Goal: Task Accomplishment & Management: Use online tool/utility

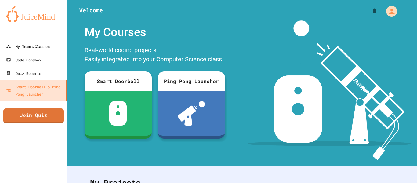
click at [37, 47] on div "My Teams/Classes" at bounding box center [28, 46] width 44 height 7
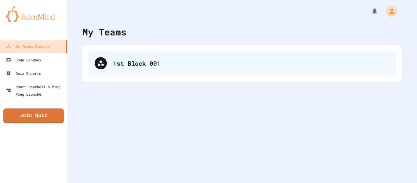
click at [161, 74] on div "1st Block 001" at bounding box center [242, 63] width 307 height 24
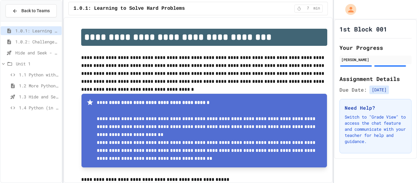
click at [35, 110] on span "1.4 Python (in Groups)" at bounding box center [39, 108] width 40 height 6
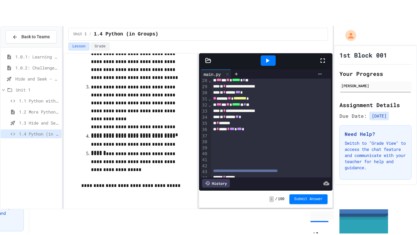
scroll to position [185, 0]
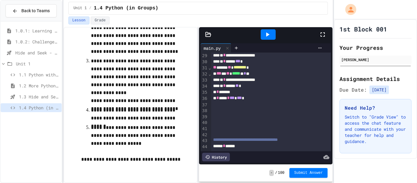
click at [327, 35] on div at bounding box center [325, 34] width 13 height 17
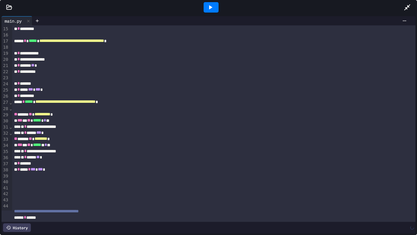
scroll to position [31, 0]
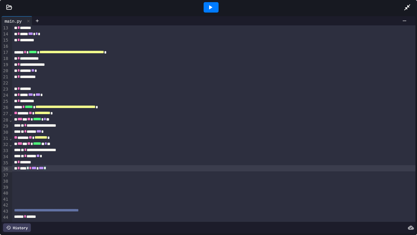
click at [60, 168] on div "** * **** * * *** * *** *" at bounding box center [214, 168] width 404 height 6
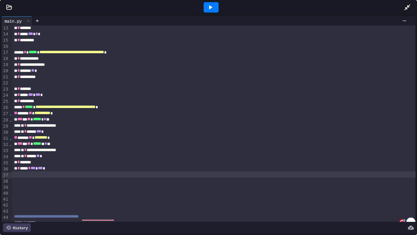
click at [211, 9] on icon at bounding box center [210, 7] width 7 height 7
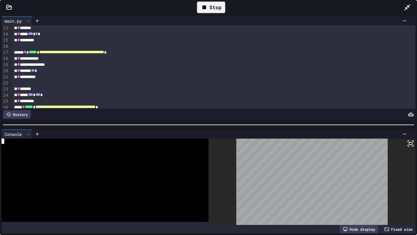
click at [146, 160] on div at bounding box center [102, 161] width 201 height 5
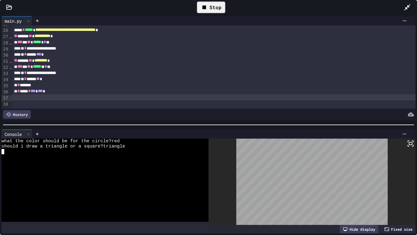
scroll to position [153, 0]
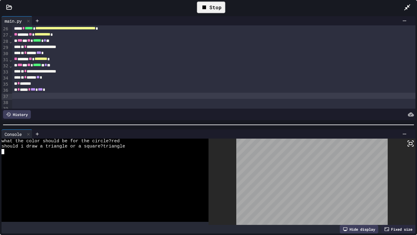
click at [410, 143] on icon at bounding box center [410, 143] width 7 height 7
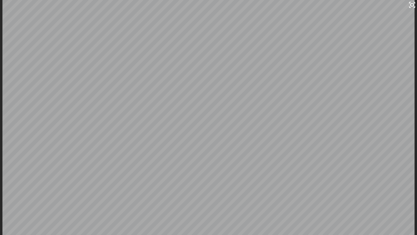
scroll to position [83, 0]
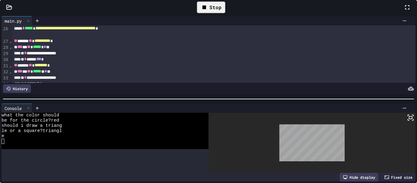
click at [404, 16] on div at bounding box center [410, 7] width 13 height 18
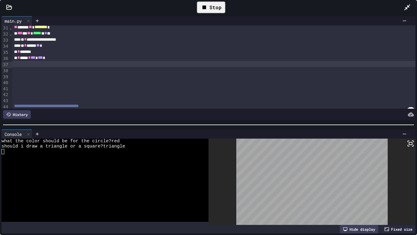
scroll to position [186, 0]
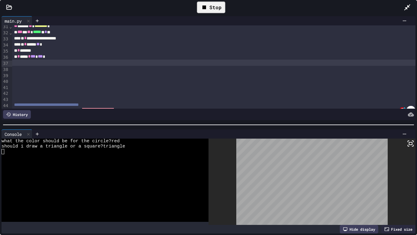
click at [33, 66] on div "To enrich screen reader interactions, please activate Accessibility in Grammarl…" at bounding box center [214, 69] width 404 height 6
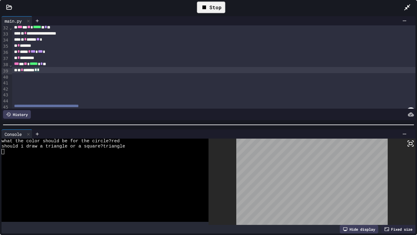
scroll to position [193, 0]
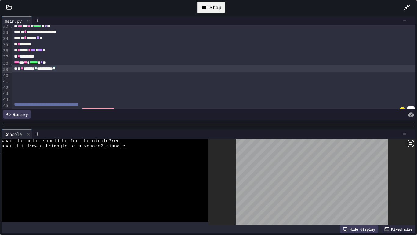
click at [78, 69] on div "**********" at bounding box center [214, 68] width 404 height 6
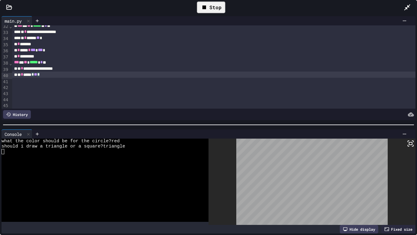
click at [207, 7] on icon at bounding box center [204, 7] width 7 height 7
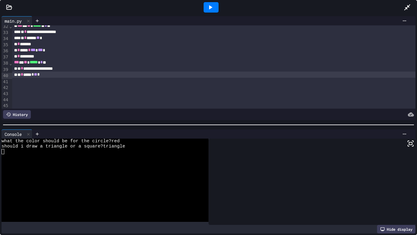
click at [207, 7] on icon at bounding box center [210, 7] width 7 height 7
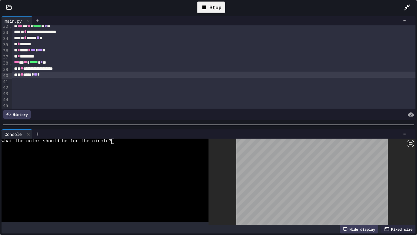
click at [121, 172] on div at bounding box center [102, 172] width 201 height 5
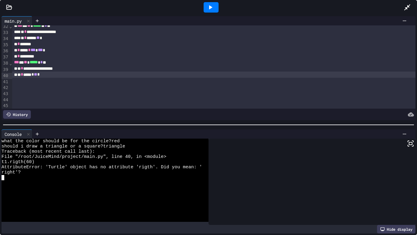
click at [34, 75] on span "*" at bounding box center [32, 74] width 2 height 4
click at [207, 7] on icon at bounding box center [210, 7] width 7 height 7
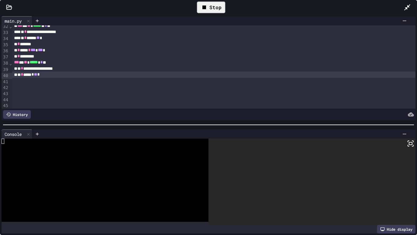
click at [208, 7] on icon at bounding box center [204, 7] width 7 height 7
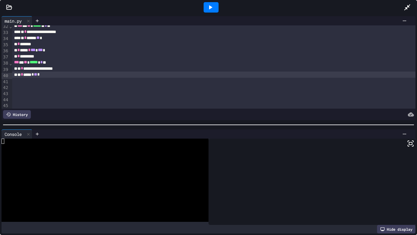
click at [208, 7] on icon at bounding box center [210, 7] width 7 height 7
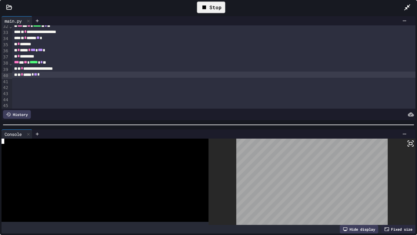
click at [137, 166] on div at bounding box center [102, 166] width 201 height 5
click at [137, 165] on div at bounding box center [102, 166] width 201 height 5
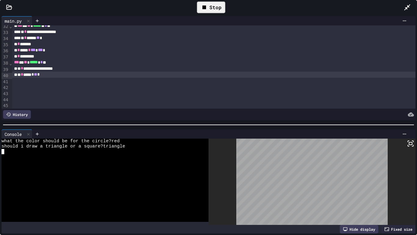
click at [412, 141] on icon at bounding box center [410, 143] width 7 height 7
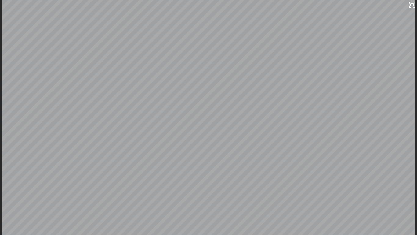
scroll to position [83, 0]
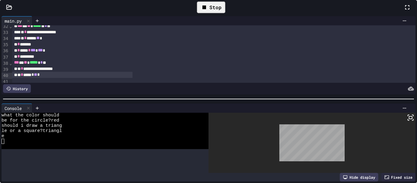
click at [404, 16] on div at bounding box center [410, 7] width 13 height 18
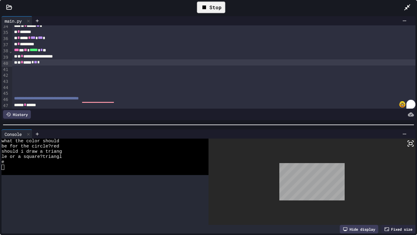
scroll to position [193, 0]
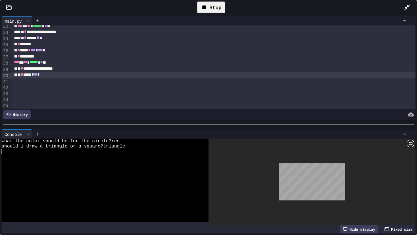
click at [88, 77] on div "** * ***** * ** *" at bounding box center [214, 75] width 404 height 6
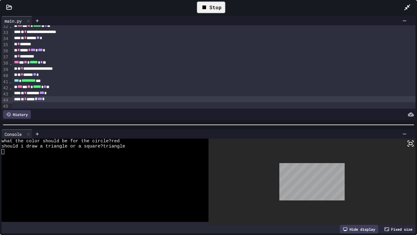
click at [212, 9] on div "Stop" at bounding box center [211, 8] width 28 height 12
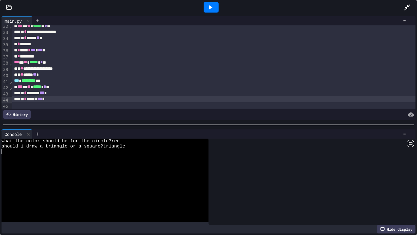
click at [211, 7] on icon at bounding box center [210, 7] width 3 height 4
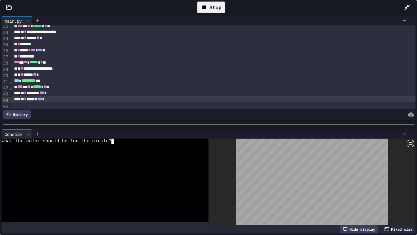
click at [160, 166] on div at bounding box center [102, 166] width 201 height 5
click at [90, 102] on div "** * ***** * *** *" at bounding box center [214, 99] width 404 height 6
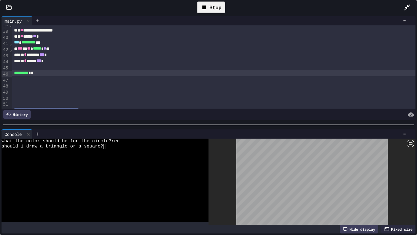
click at [207, 9] on icon at bounding box center [204, 7] width 7 height 7
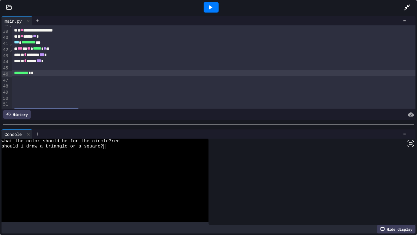
click at [207, 9] on icon at bounding box center [210, 7] width 7 height 7
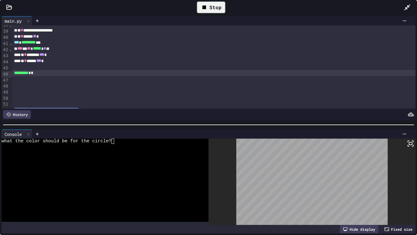
click at [154, 148] on div at bounding box center [102, 146] width 201 height 5
click at [12, 43] on div "*** ********* ***" at bounding box center [214, 42] width 404 height 6
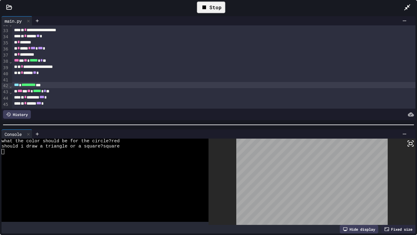
scroll to position [194, 0]
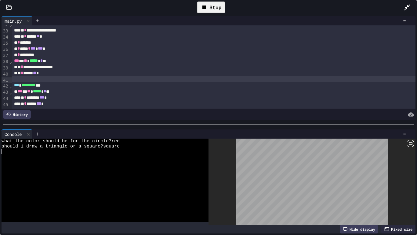
click at [23, 80] on div "To enrich screen reader interactions, please activate Accessibility in Grammarl…" at bounding box center [214, 79] width 404 height 6
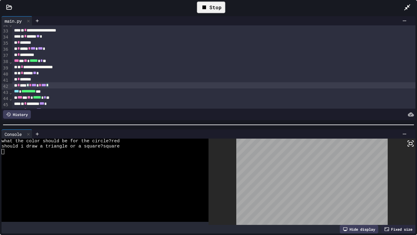
click at [71, 86] on div "** * **** * * *** * * *** *" at bounding box center [214, 85] width 404 height 6
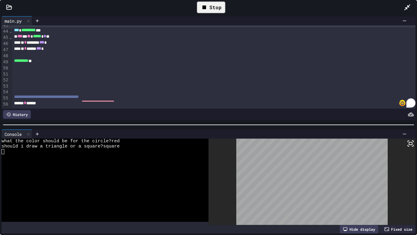
scroll to position [0, 0]
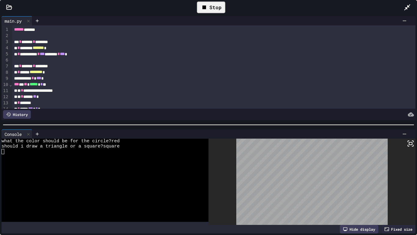
click at [203, 6] on icon at bounding box center [205, 8] width 4 height 4
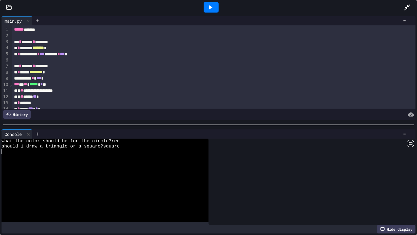
click at [203, 6] on div at bounding box center [211, 7] width 21 height 17
click at [208, 8] on icon at bounding box center [210, 7] width 7 height 7
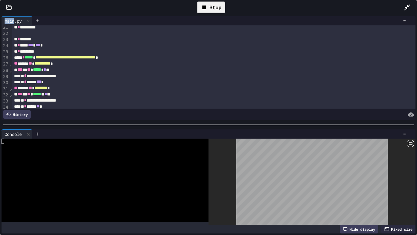
scroll to position [128, 0]
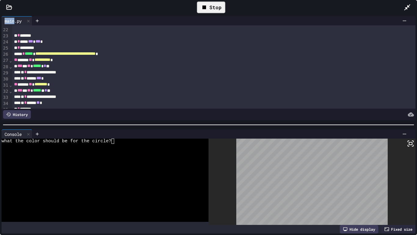
click at [129, 156] on div at bounding box center [102, 156] width 201 height 5
click at [412, 143] on rect at bounding box center [410, 143] width 3 height 2
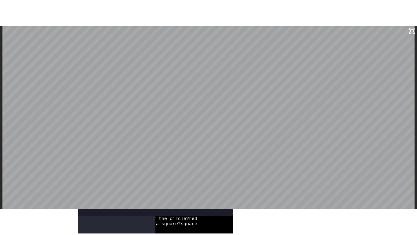
scroll to position [83, 0]
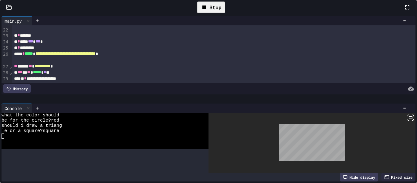
click at [404, 11] on icon at bounding box center [407, 7] width 7 height 7
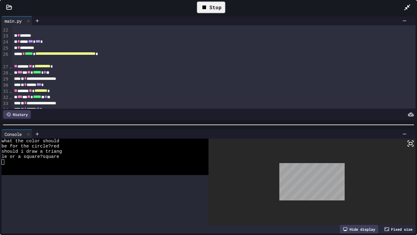
scroll to position [128, 0]
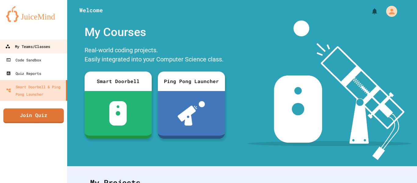
click at [14, 53] on link "My Teams/Classes" at bounding box center [33, 46] width 69 height 14
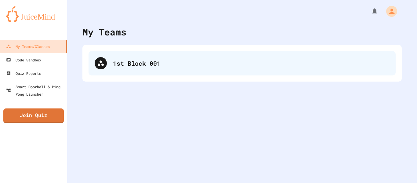
click at [227, 60] on div "1st Block 001" at bounding box center [251, 63] width 277 height 9
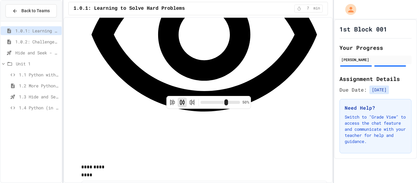
scroll to position [958, 0]
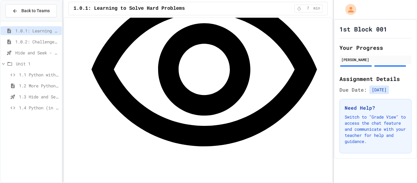
click at [41, 105] on span "1.4 Python (in Groups)" at bounding box center [39, 108] width 40 height 6
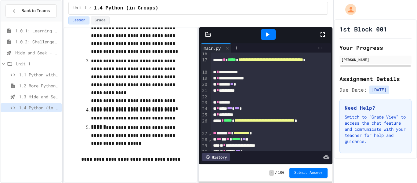
scroll to position [258, 0]
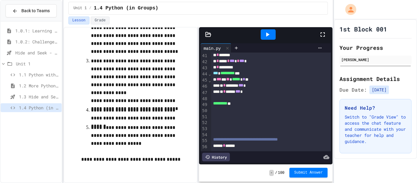
click at [316, 174] on span "Submit Answer" at bounding box center [309, 172] width 29 height 5
